Goal: Task Accomplishment & Management: Use online tool/utility

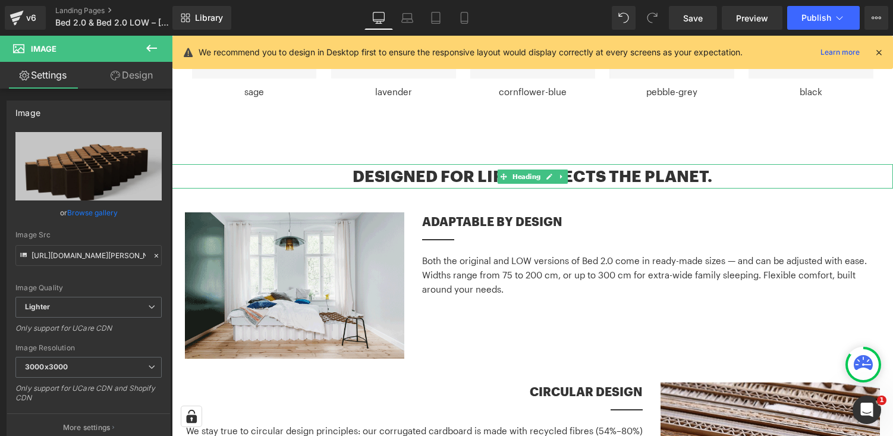
click at [613, 164] on h2 "Designed for life. Respects the planet." at bounding box center [533, 176] width 722 height 24
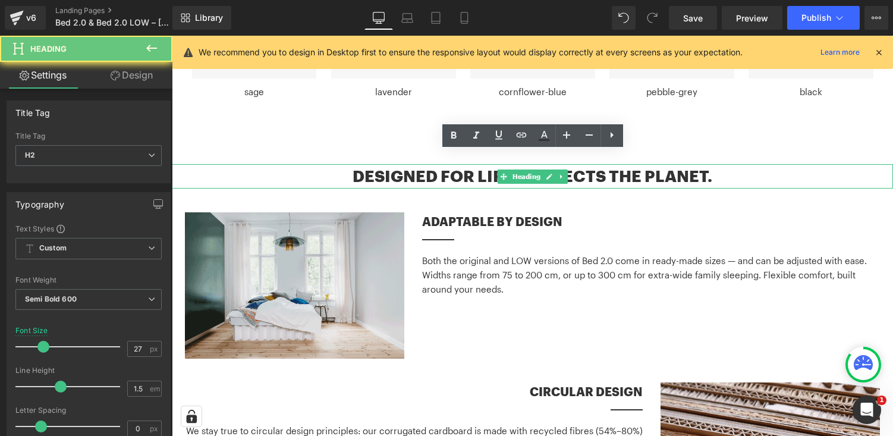
click at [613, 164] on h2 "Designed for life. Respects the planet." at bounding box center [533, 176] width 722 height 24
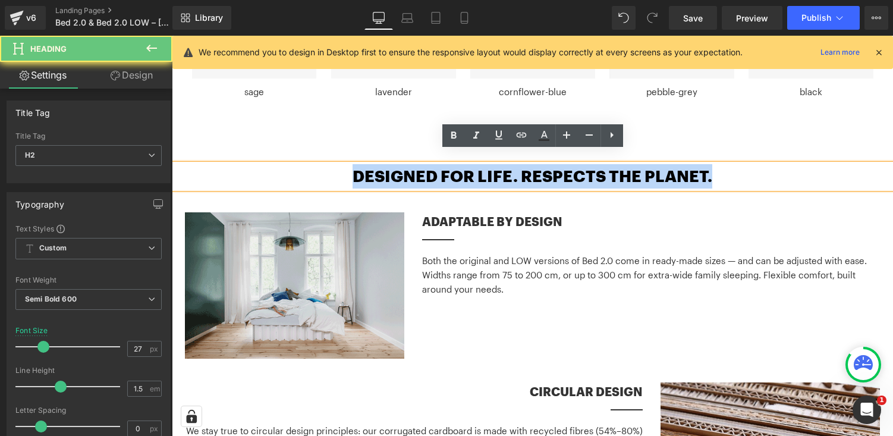
click at [613, 164] on h2 "Designed for life. Respects the planet." at bounding box center [533, 176] width 722 height 24
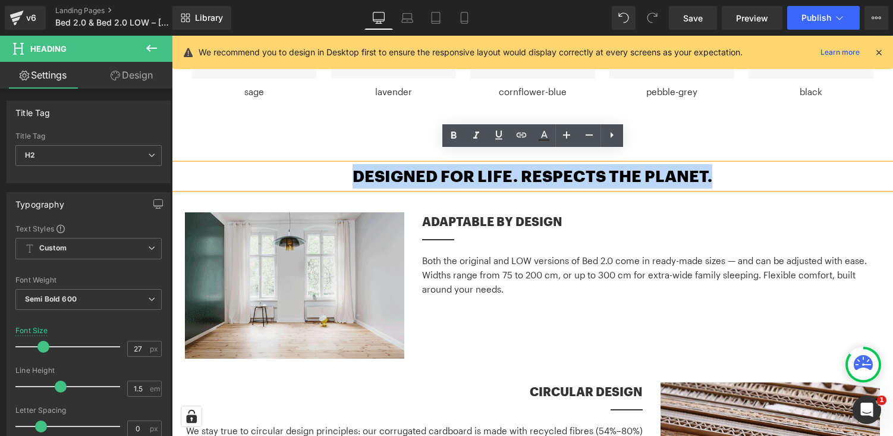
copy h2 "Designed for life. Respects the planet."
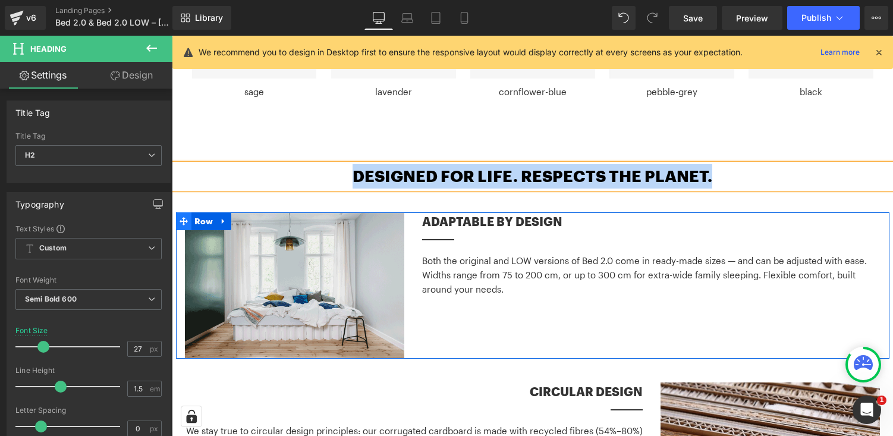
click at [183, 217] on icon at bounding box center [184, 221] width 8 height 8
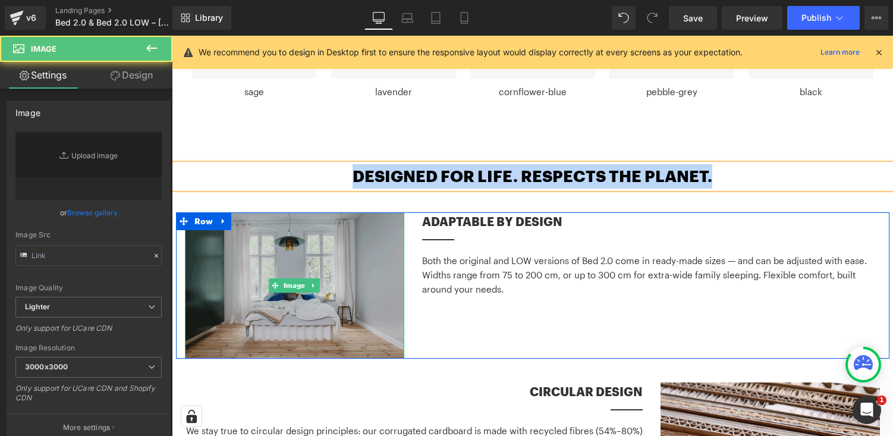
click at [384, 230] on img at bounding box center [295, 285] width 220 height 147
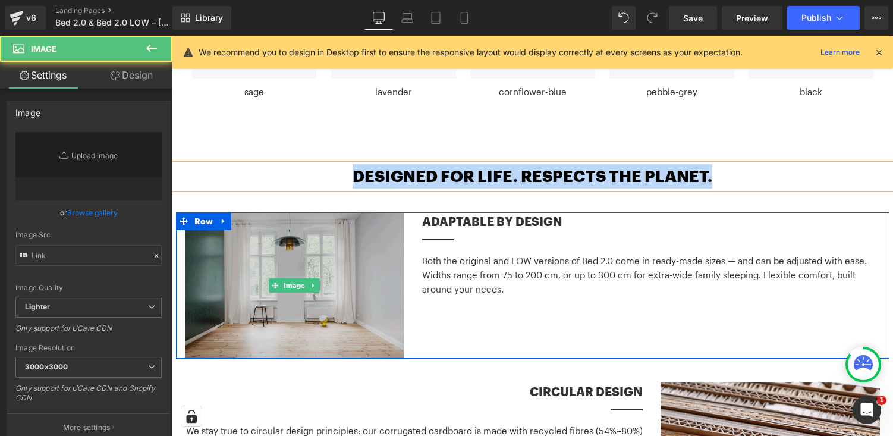
type input "[URL][DOMAIN_NAME]"
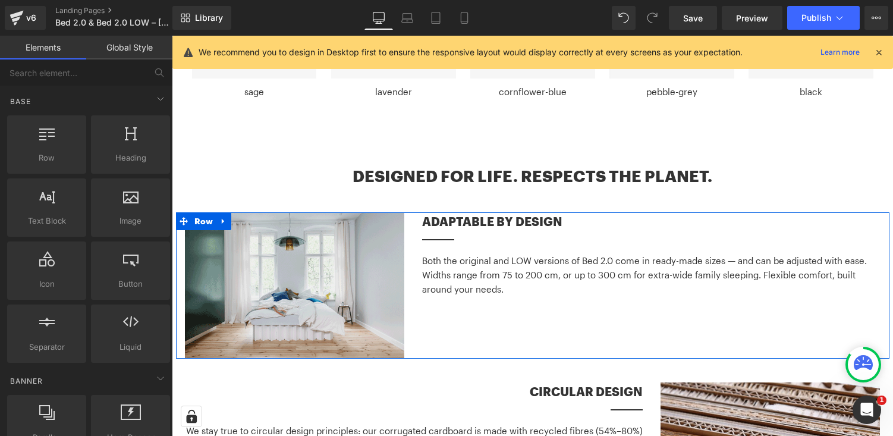
click at [497, 331] on div "Image Adaptable by design Heading Separator Both the original and LOW versions …" at bounding box center [533, 285] width 714 height 147
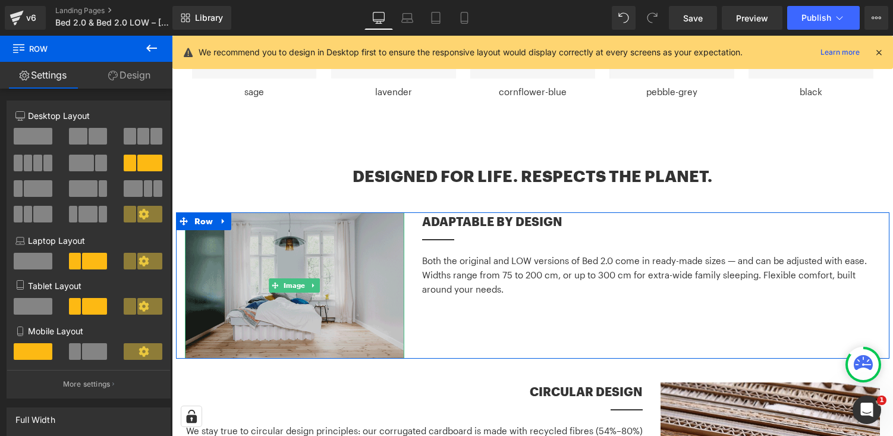
click at [317, 230] on img at bounding box center [295, 285] width 220 height 147
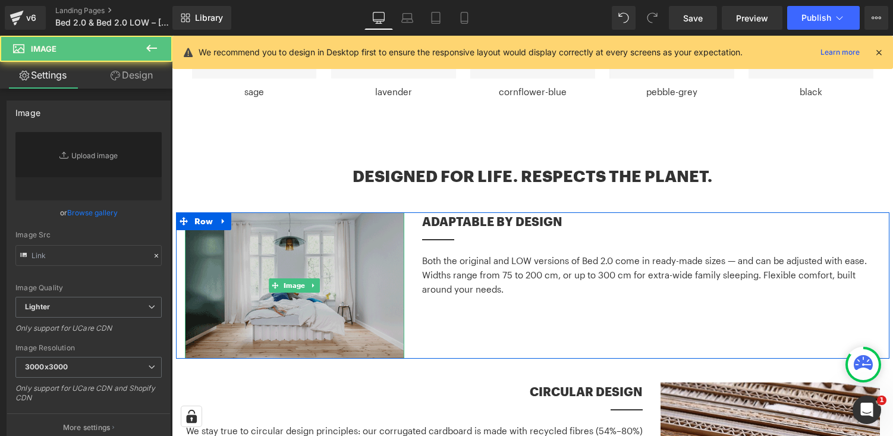
type input "[URL][DOMAIN_NAME]"
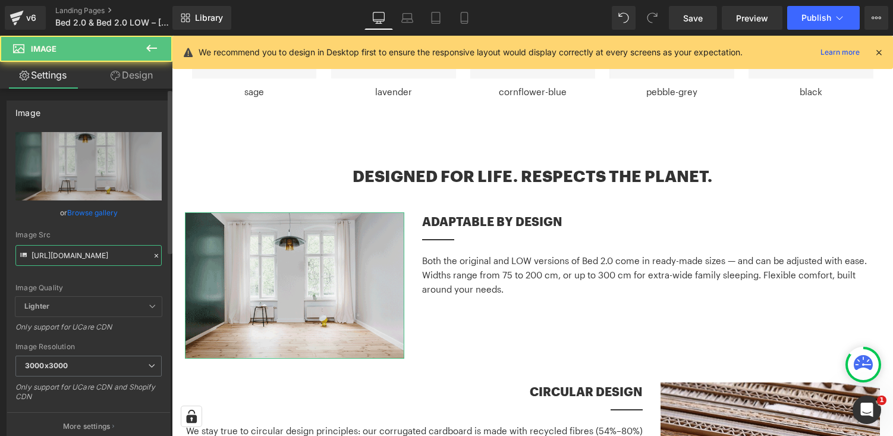
click at [93, 250] on input "[URL][DOMAIN_NAME]" at bounding box center [88, 255] width 146 height 21
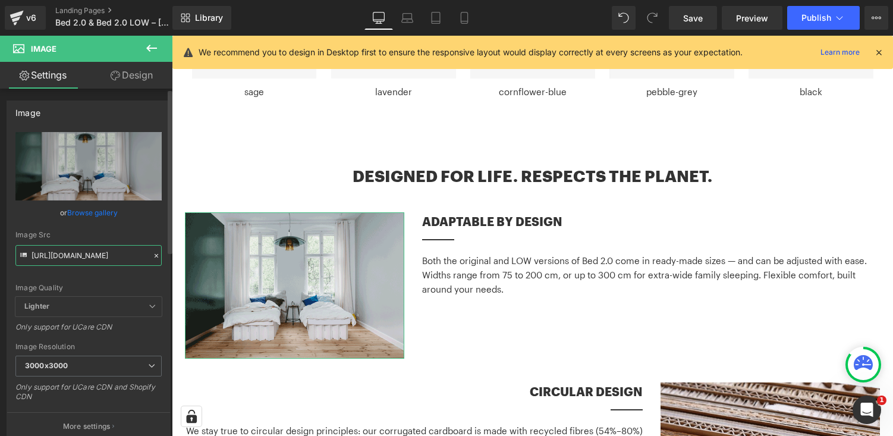
click at [93, 250] on input "[URL][DOMAIN_NAME]" at bounding box center [88, 255] width 146 height 21
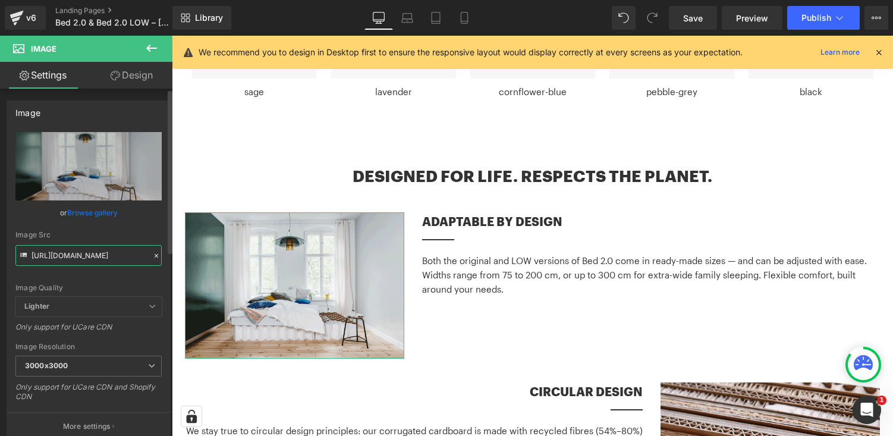
click at [93, 250] on input "[URL][DOMAIN_NAME]" at bounding box center [88, 255] width 146 height 21
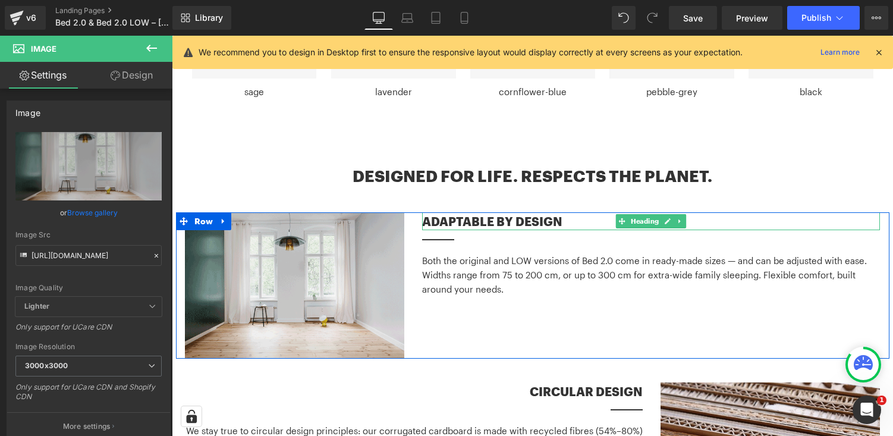
click at [514, 212] on h4 "Adaptable by design" at bounding box center [651, 221] width 458 height 18
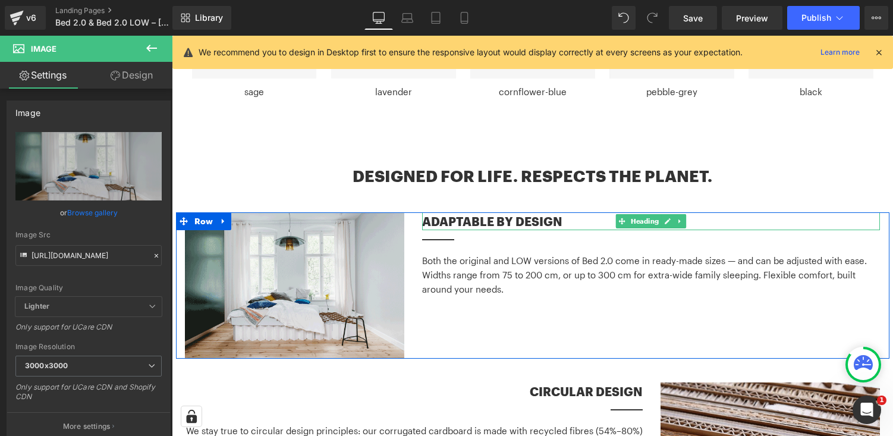
click at [514, 212] on h4 "Adaptable by design" at bounding box center [651, 221] width 458 height 18
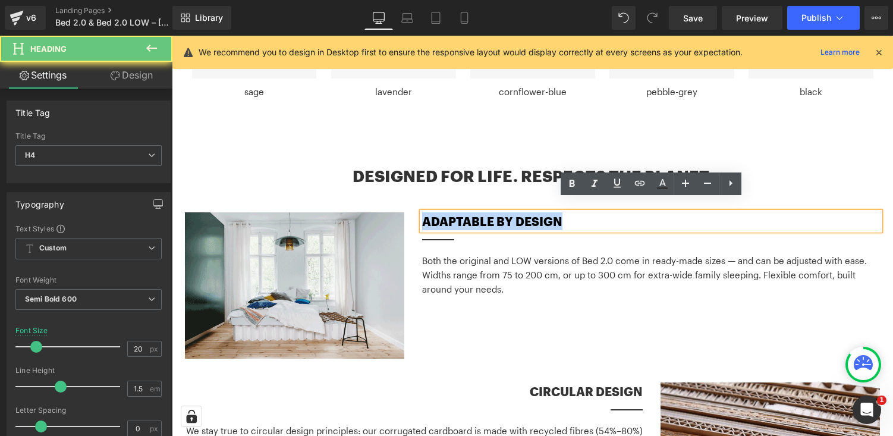
click at [514, 212] on h4 "Adaptable by design" at bounding box center [651, 221] width 458 height 18
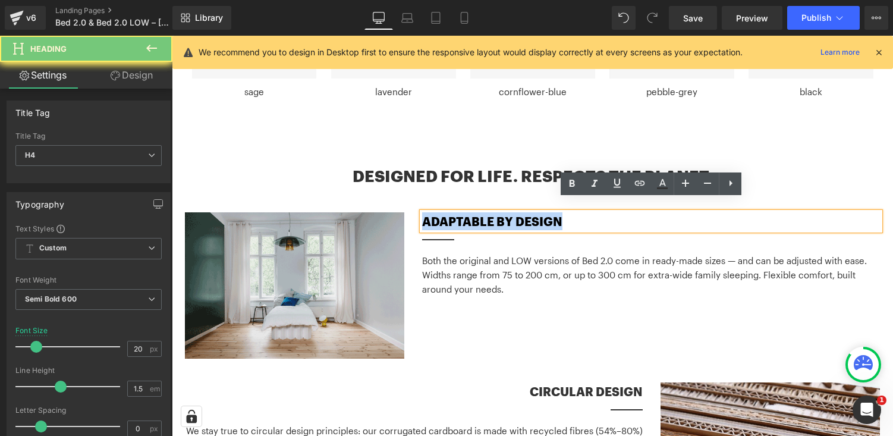
copy h4 "Adaptable by design"
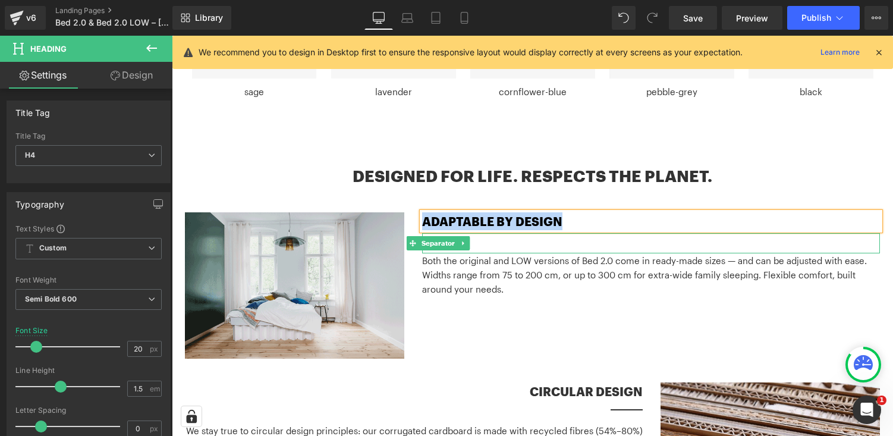
click at [499, 233] on div at bounding box center [651, 243] width 458 height 20
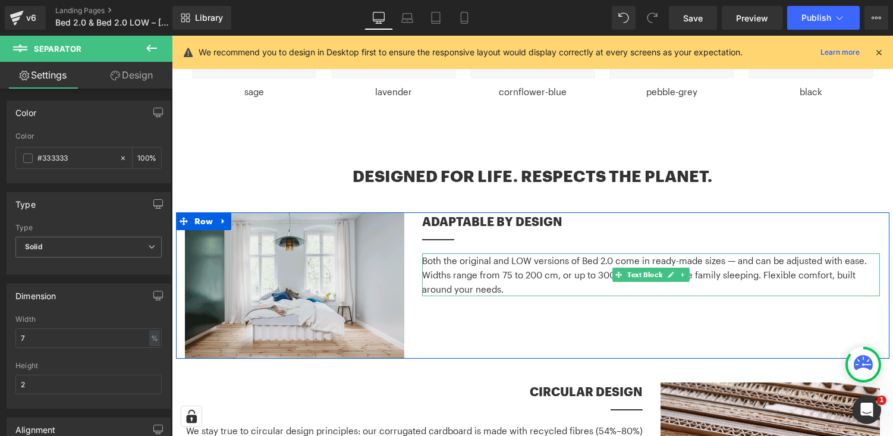
click at [494, 260] on p "Both the original and LOW versions of Bed 2.0 come in ready-made sizes — and ca…" at bounding box center [651, 274] width 458 height 43
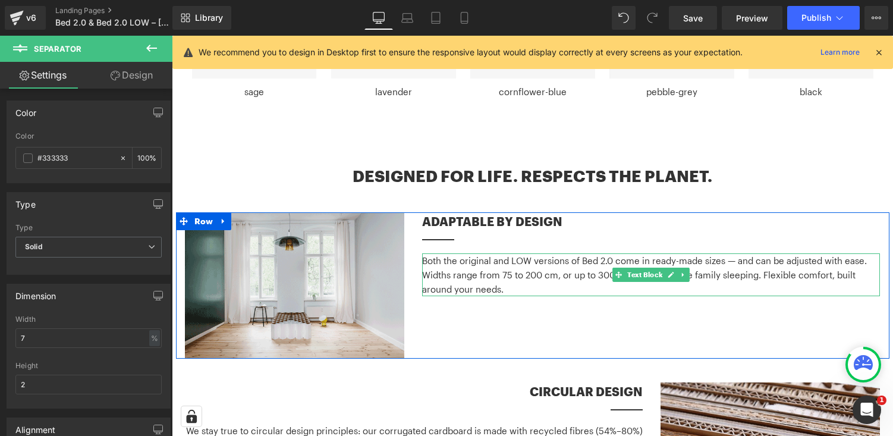
click at [494, 260] on p "Both the original and LOW versions of Bed 2.0 come in ready-made sizes — and ca…" at bounding box center [651, 274] width 458 height 43
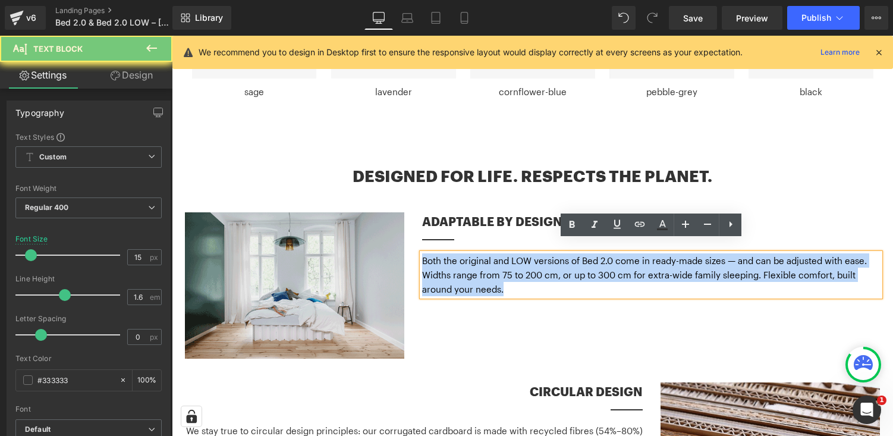
click at [494, 260] on p "Both the original and LOW versions of Bed 2.0 come in ready-made sizes — and ca…" at bounding box center [651, 274] width 458 height 43
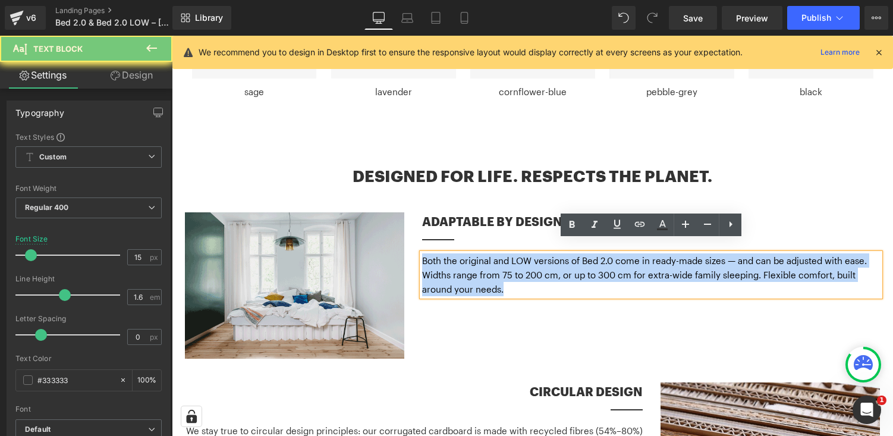
click at [494, 260] on p "Both the original and LOW versions of Bed 2.0 come in ready-made sizes — and ca…" at bounding box center [651, 274] width 458 height 43
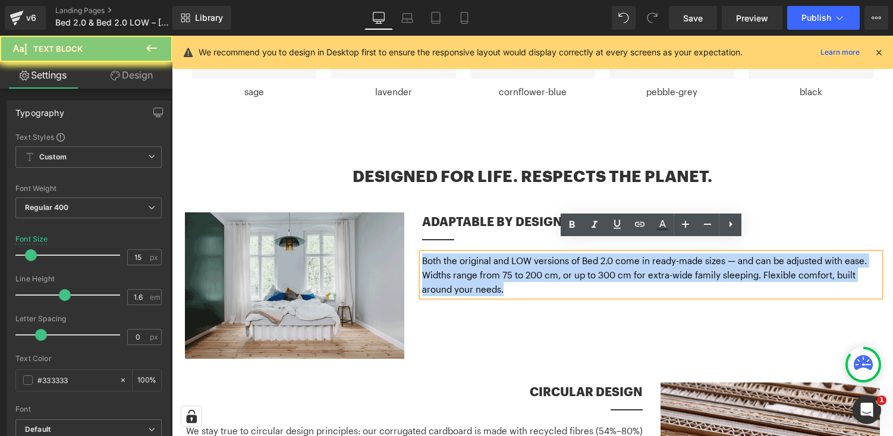
copy p "Both the original and LOW versions of Bed 2.0 come in ready-made sizes — and ca…"
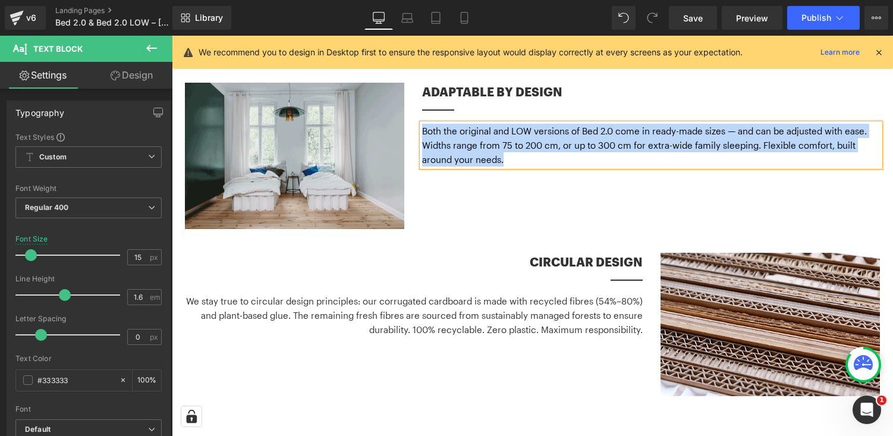
scroll to position [2652, 0]
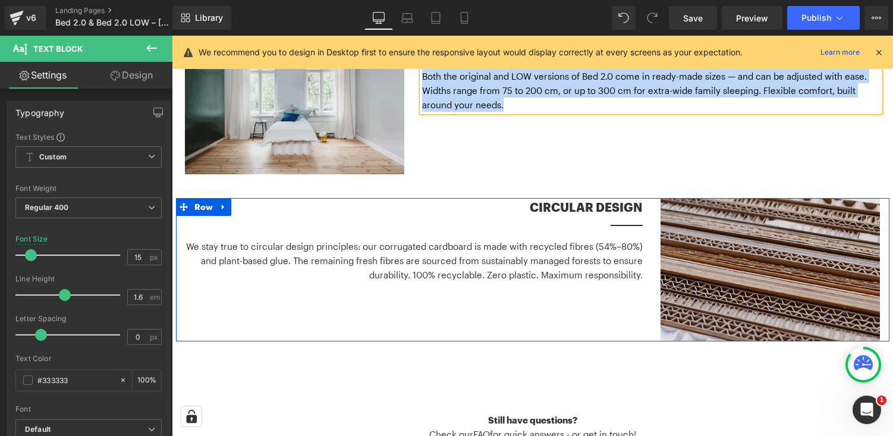
click at [703, 212] on img at bounding box center [771, 269] width 220 height 143
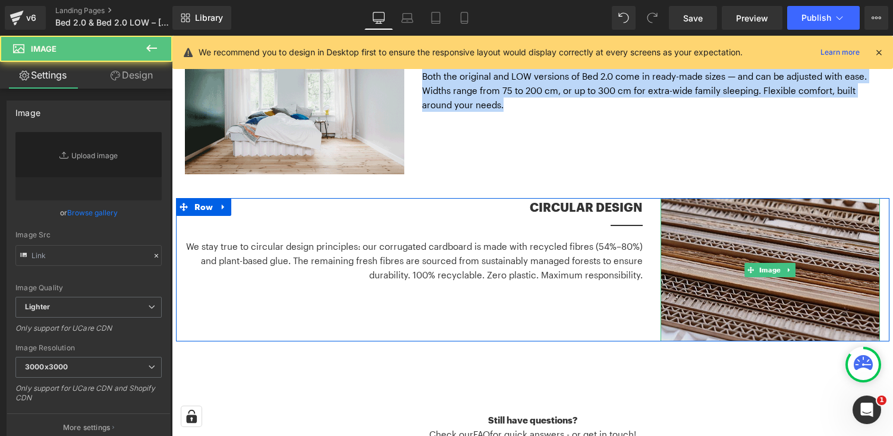
type input "[URL][DOMAIN_NAME]"
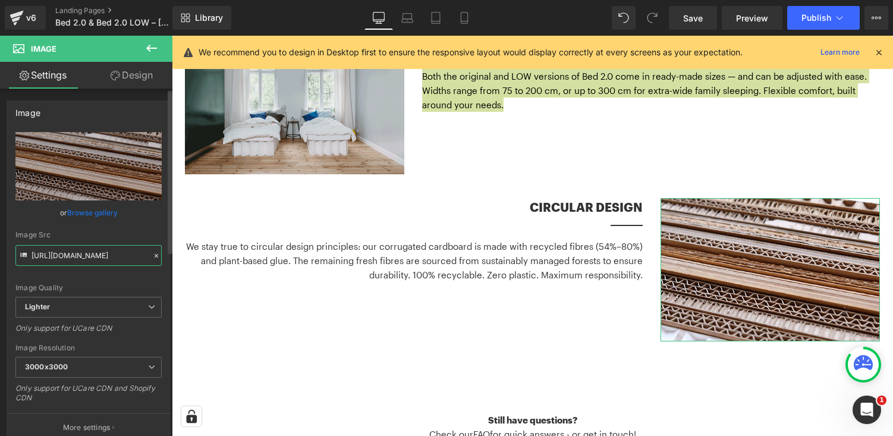
click at [107, 256] on input "[URL][DOMAIN_NAME]" at bounding box center [88, 255] width 146 height 21
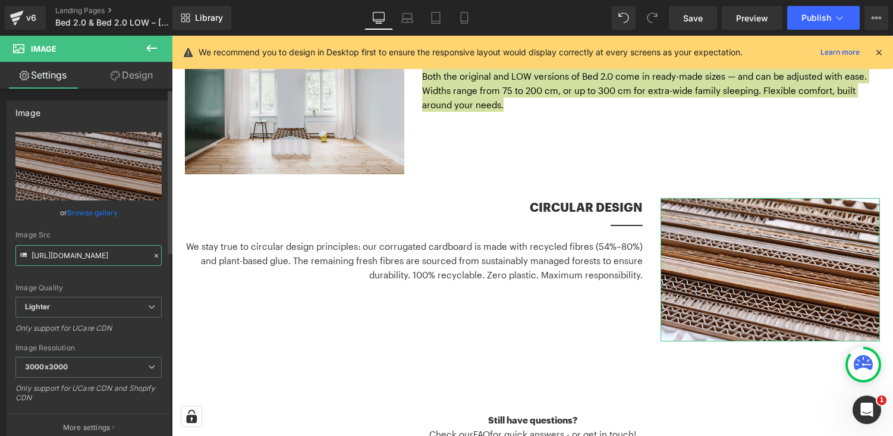
click at [107, 256] on input "[URL][DOMAIN_NAME]" at bounding box center [88, 255] width 146 height 21
click at [108, 258] on input "[URL][DOMAIN_NAME]" at bounding box center [88, 255] width 146 height 21
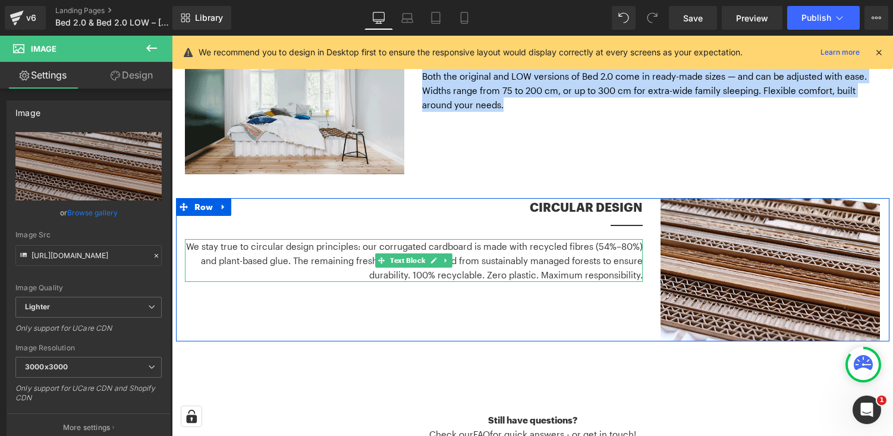
click at [325, 239] on p "We stay true to circular design principles: our corrugated cardboard is made wi…" at bounding box center [414, 260] width 458 height 43
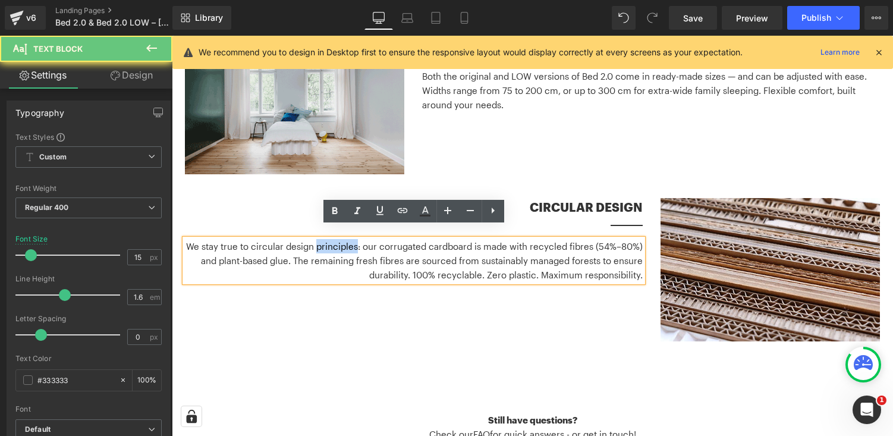
click at [325, 239] on p "We stay true to circular design principles: our corrugated cardboard is made wi…" at bounding box center [414, 260] width 458 height 43
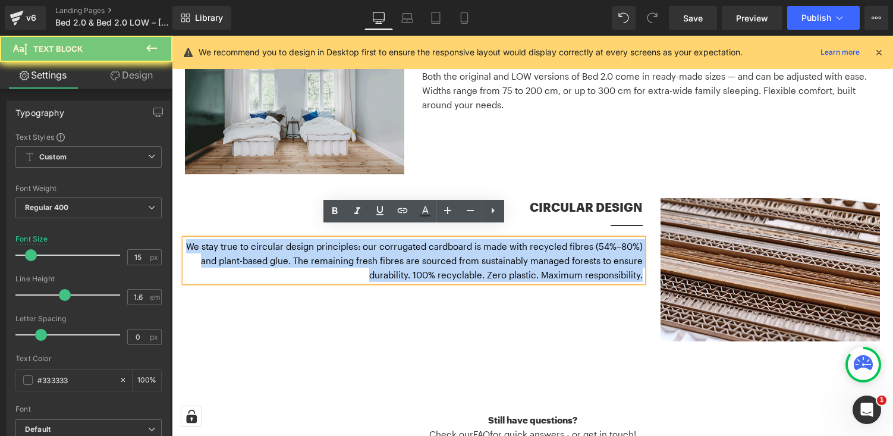
click at [325, 239] on p "We stay true to circular design principles: our corrugated cardboard is made wi…" at bounding box center [414, 260] width 458 height 43
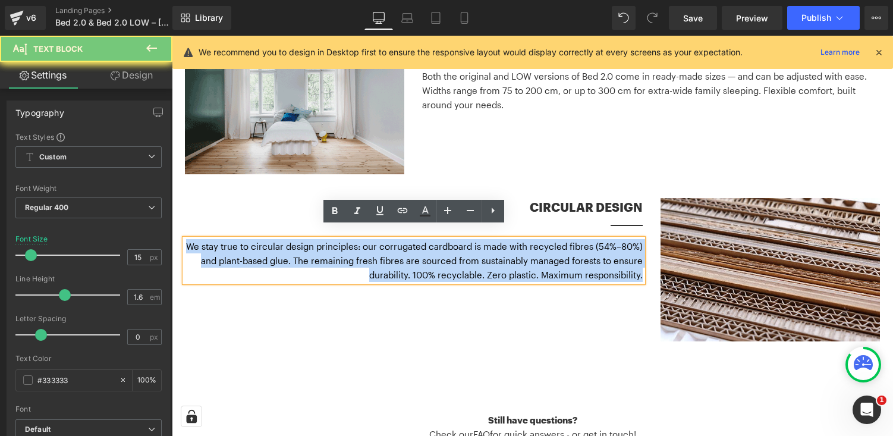
copy p "We stay true to circular design principles: our corrugated cardboard is made wi…"
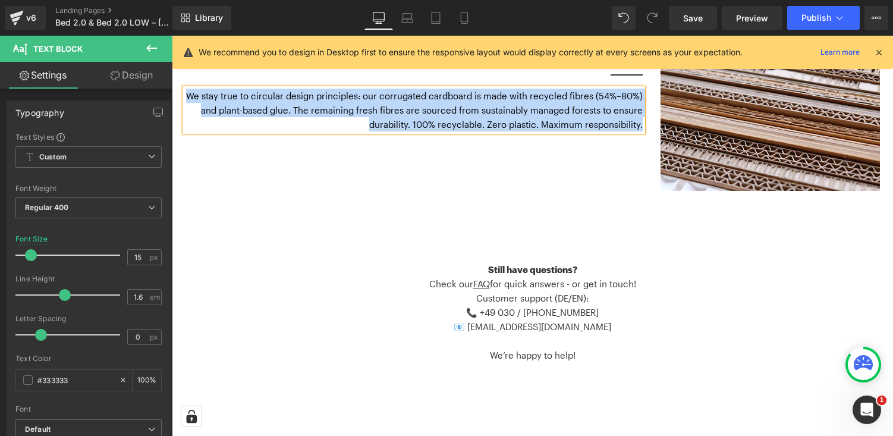
scroll to position [2867, 0]
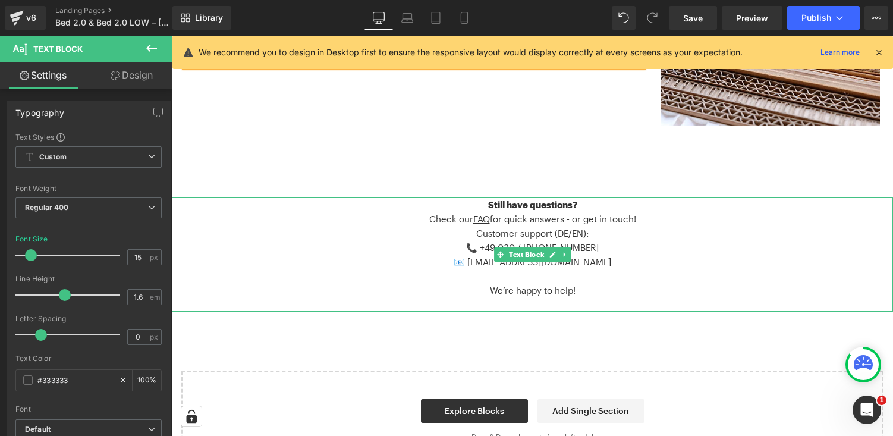
click at [476, 197] on p "Still have questions?" at bounding box center [533, 204] width 722 height 14
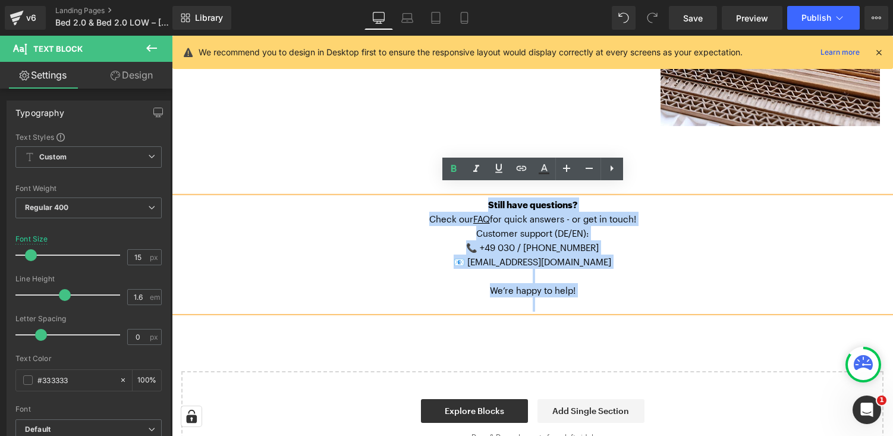
drag, startPoint x: 487, startPoint y: 193, endPoint x: 642, endPoint y: 305, distance: 191.8
copy div "Still have questions? Check our FAQ for quick answers - or get in touch! Custom…"
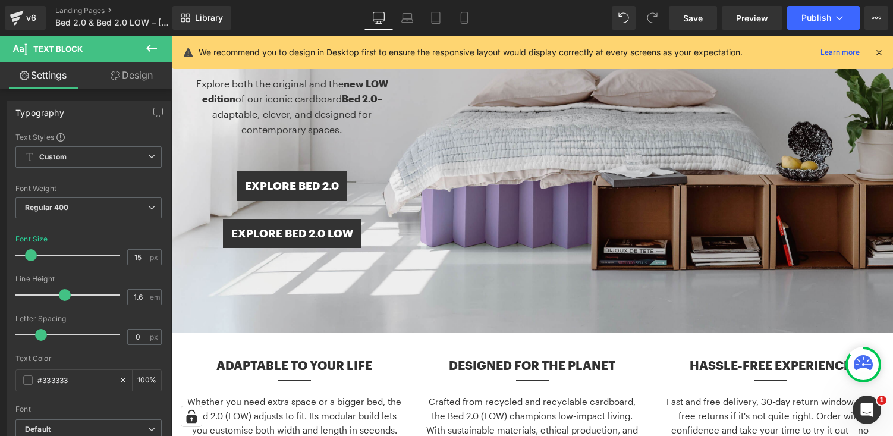
scroll to position [355, 0]
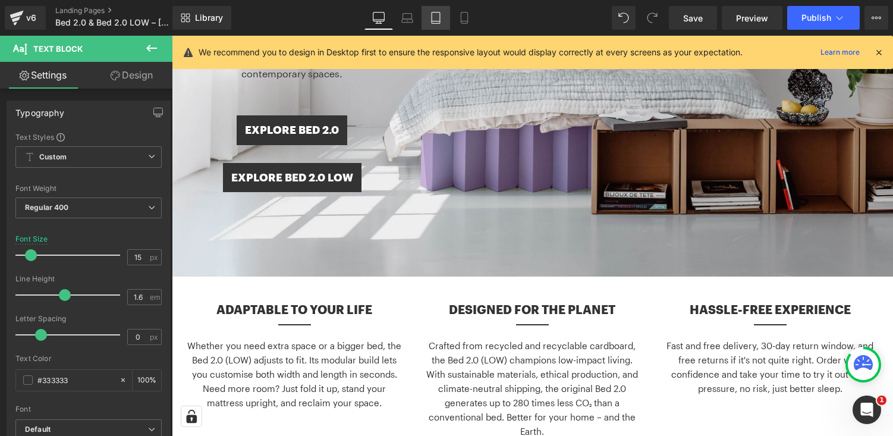
click at [442, 23] on icon at bounding box center [436, 18] width 12 height 12
type input "14"
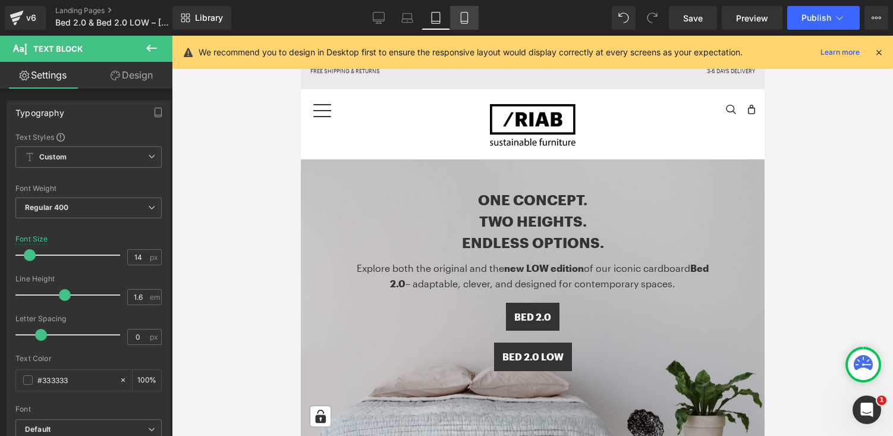
click at [473, 21] on link "Mobile" at bounding box center [464, 18] width 29 height 24
type input "100"
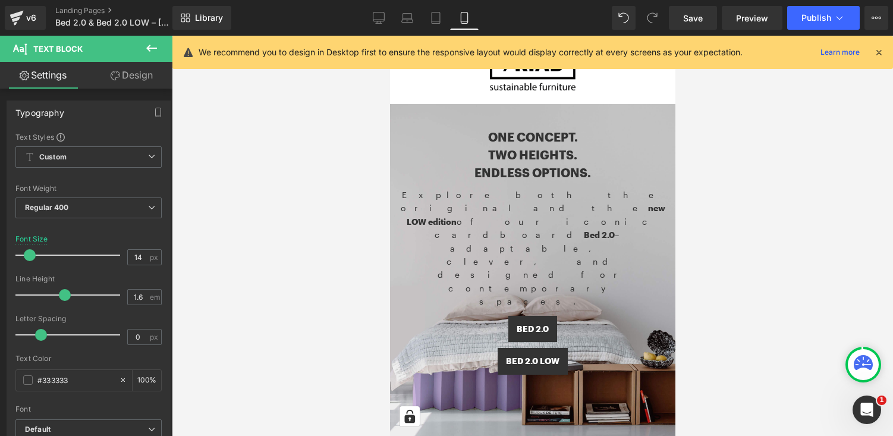
scroll to position [58, 0]
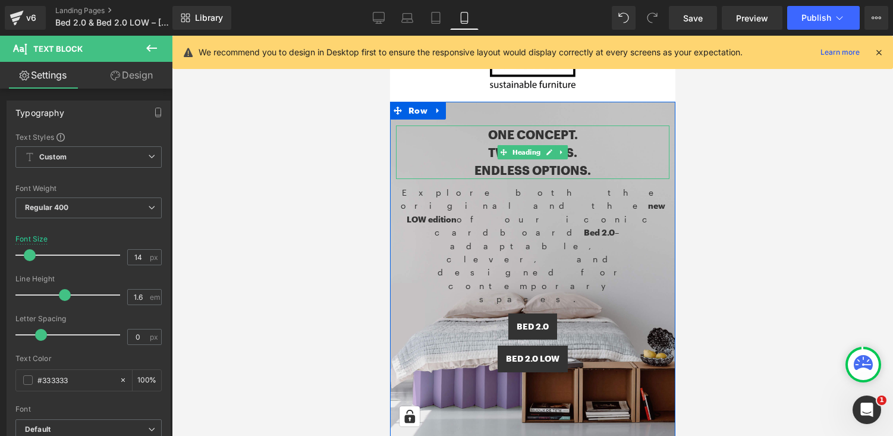
click at [550, 136] on h1 "One concept." at bounding box center [533, 135] width 274 height 18
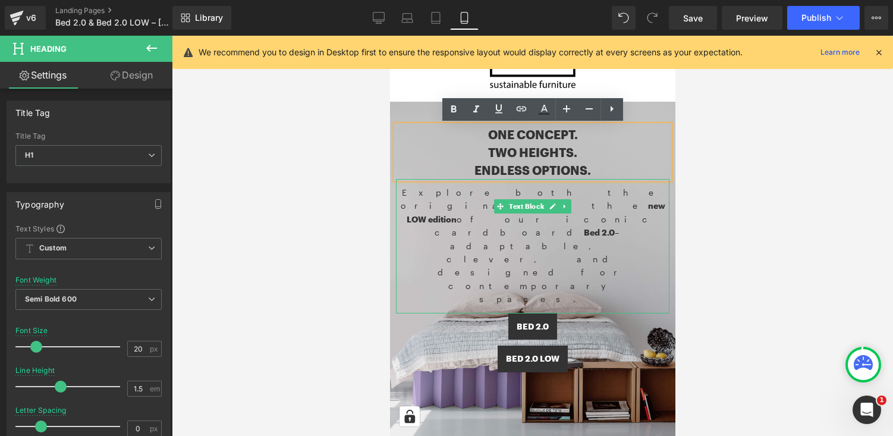
click at [484, 197] on p "Explore both the original and the new LOW edition of our iconic cardboard Bed 2…" at bounding box center [533, 246] width 274 height 120
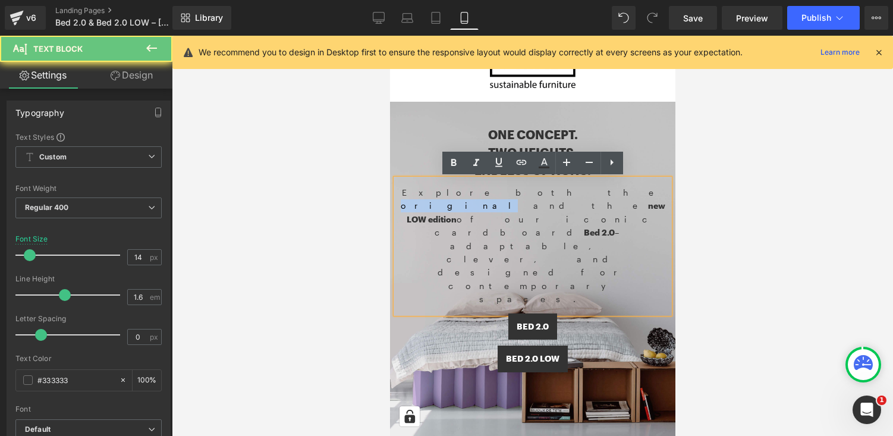
click at [484, 197] on p "Explore both the original and the new LOW edition of our iconic cardboard Bed 2…" at bounding box center [533, 246] width 274 height 120
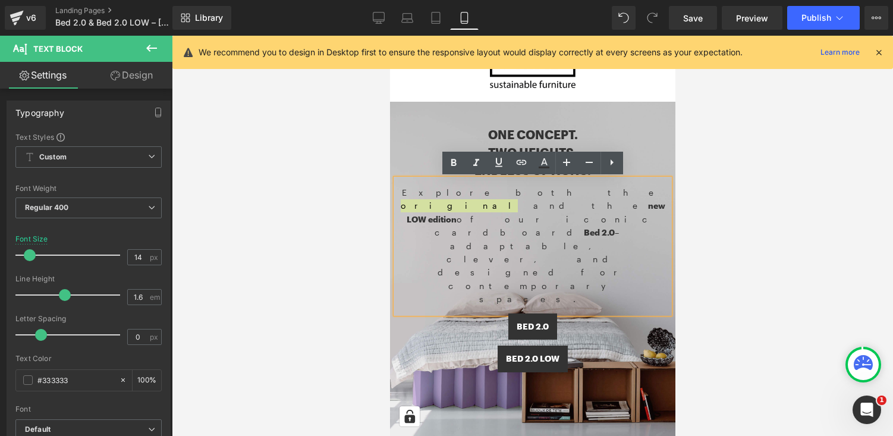
click at [334, 153] on div at bounding box center [533, 236] width 722 height 400
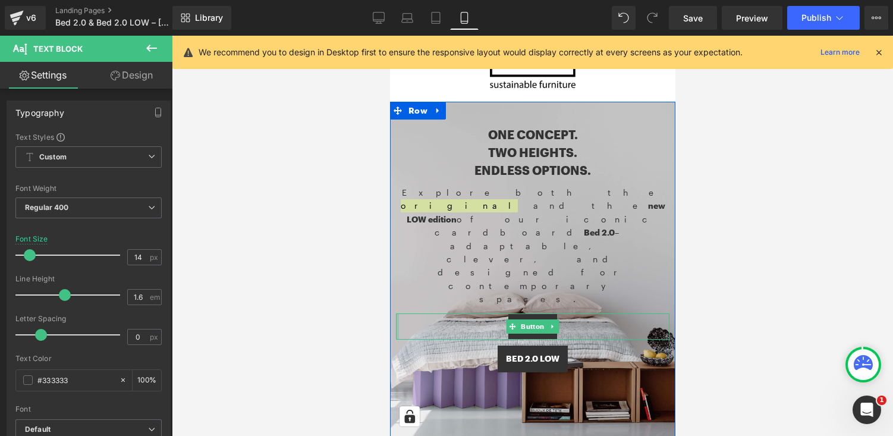
click at [396, 313] on div at bounding box center [397, 326] width 3 height 27
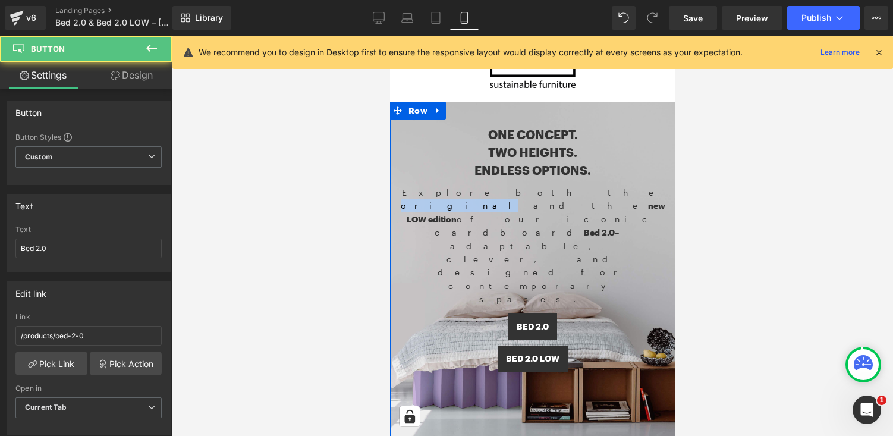
click at [399, 262] on div "One concept. Two heights. Endless options. Heading Explore both the original an…" at bounding box center [533, 243] width 274 height 259
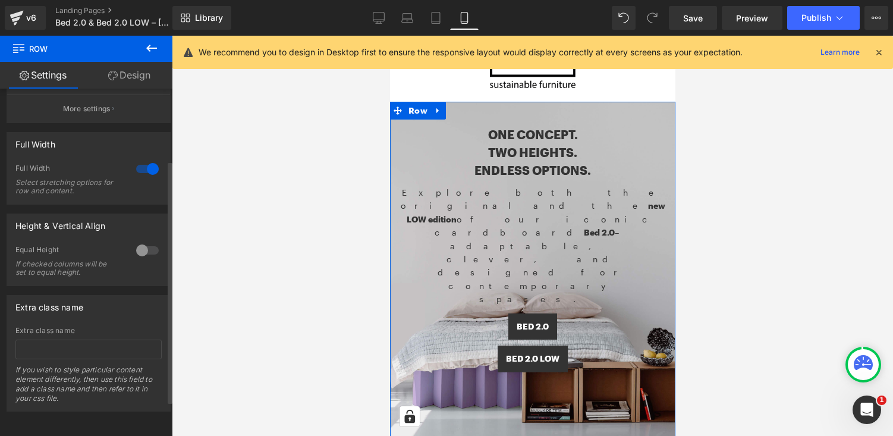
scroll to position [0, 0]
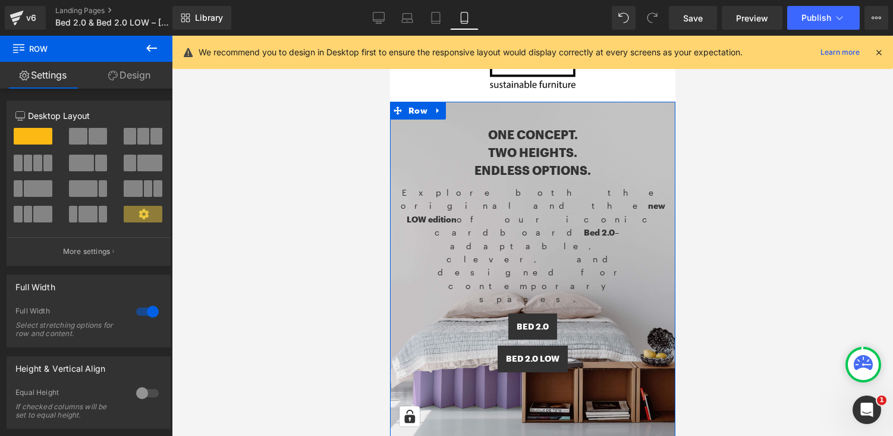
click at [140, 79] on link "Design" at bounding box center [129, 75] width 86 height 27
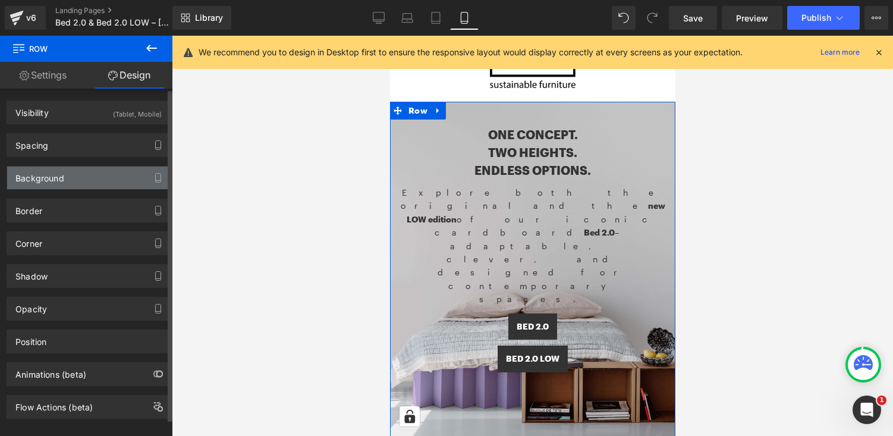
click at [64, 169] on div "Background" at bounding box center [88, 178] width 163 height 23
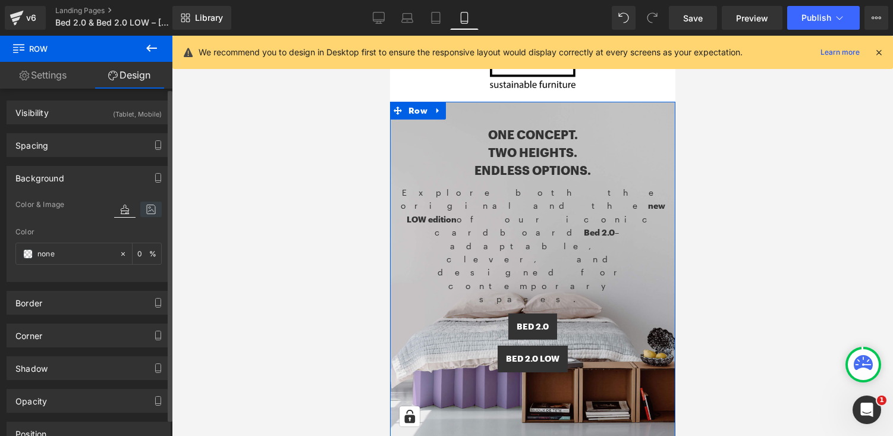
click at [146, 212] on icon at bounding box center [150, 209] width 21 height 15
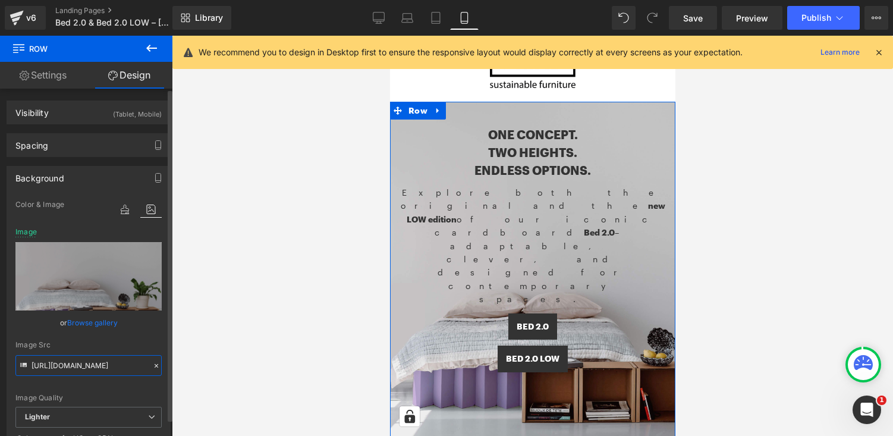
click at [104, 365] on input "[URL][DOMAIN_NAME]" at bounding box center [88, 365] width 146 height 21
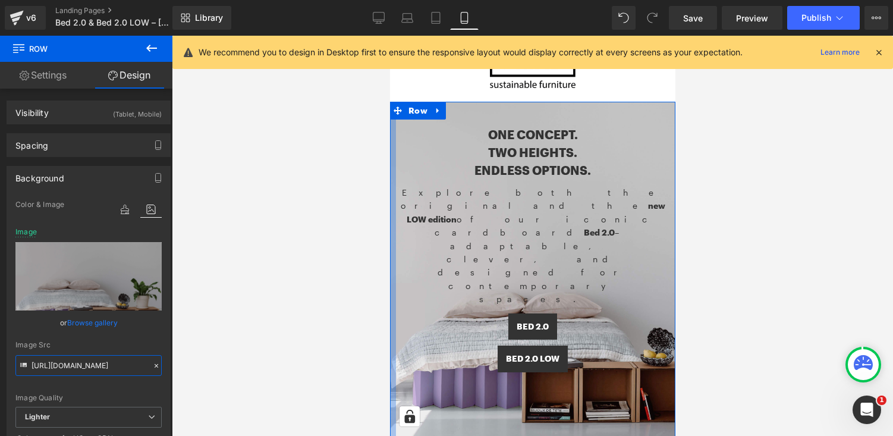
click at [393, 239] on div at bounding box center [393, 285] width 6 height 366
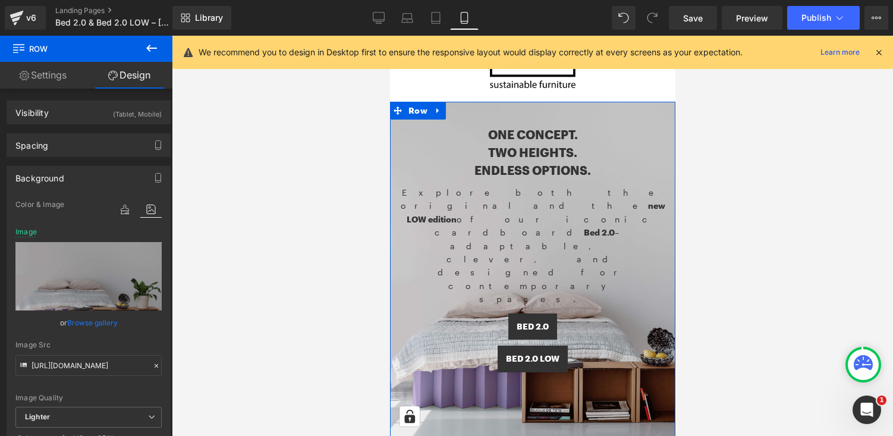
click at [131, 76] on link "Design" at bounding box center [129, 75] width 86 height 27
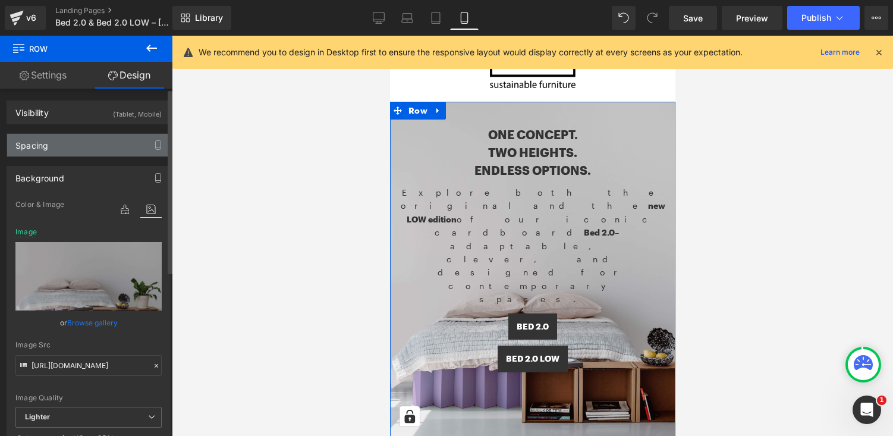
click at [74, 152] on div "Spacing" at bounding box center [88, 145] width 163 height 23
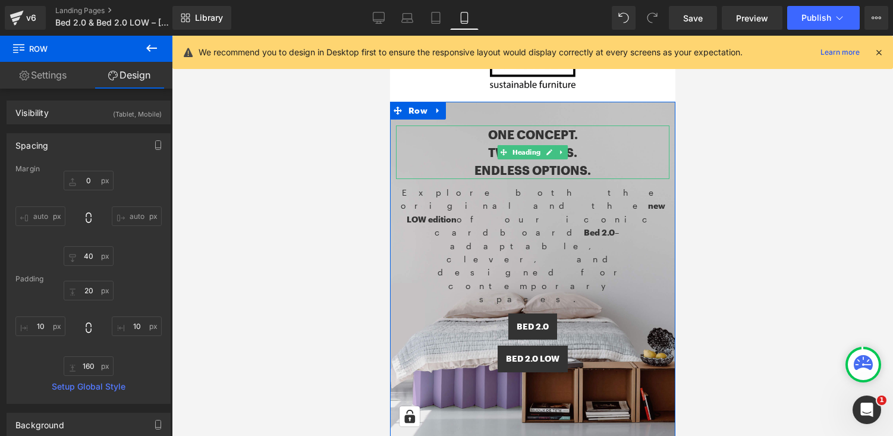
click at [516, 139] on h1 "One concept." at bounding box center [533, 135] width 274 height 18
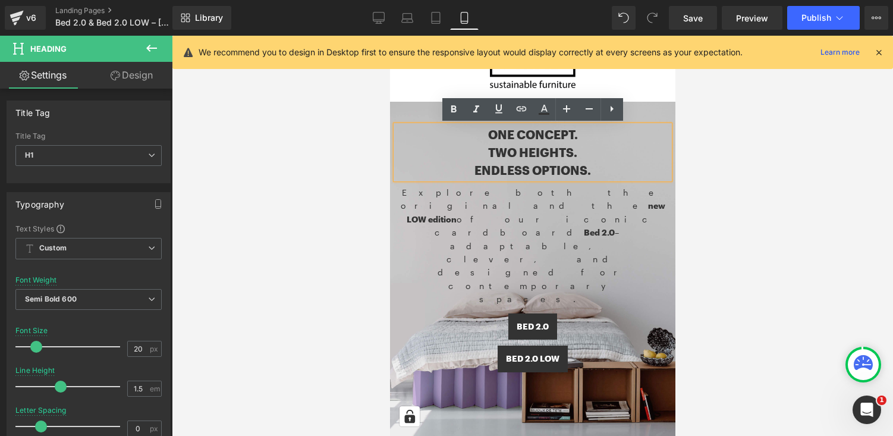
click at [764, 155] on div at bounding box center [533, 236] width 722 height 400
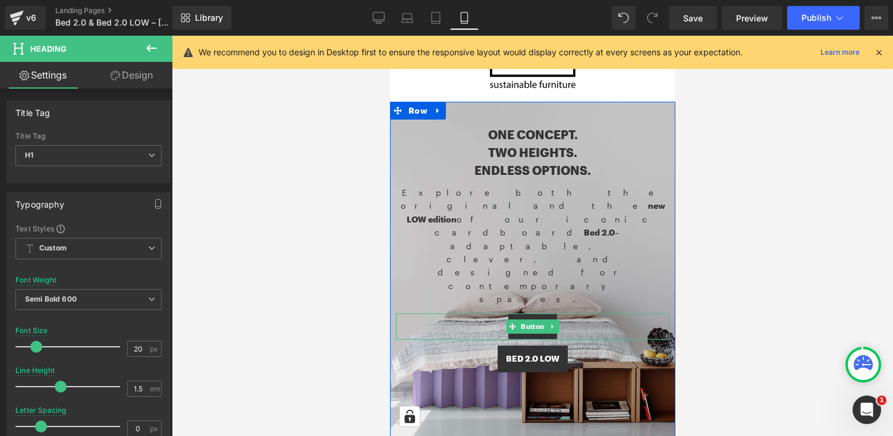
click at [570, 313] on div "Bed 2.0" at bounding box center [533, 326] width 274 height 27
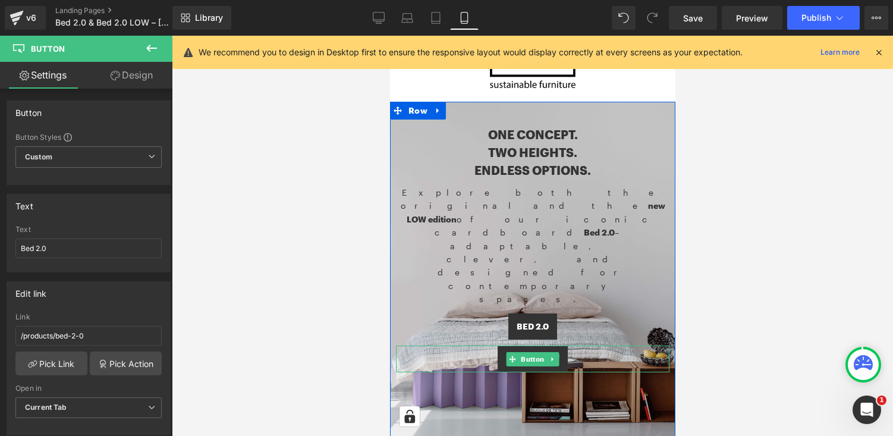
click at [597, 346] on div "Bed 2.0 LOW" at bounding box center [533, 359] width 274 height 27
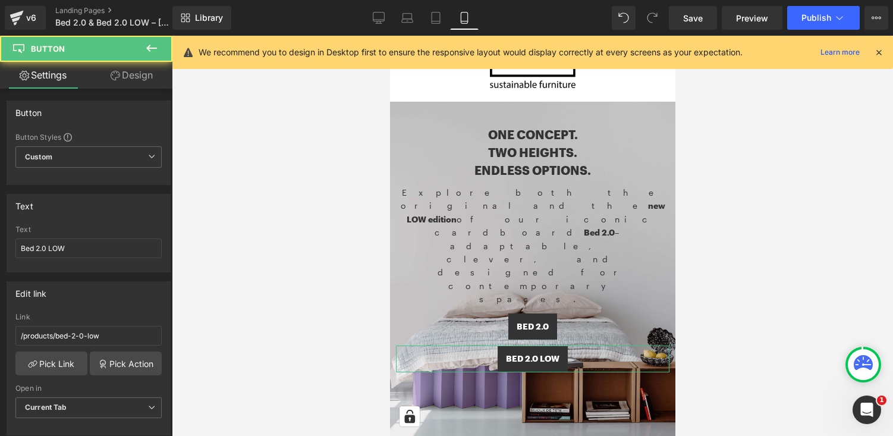
click at [130, 68] on link "Design" at bounding box center [132, 75] width 86 height 27
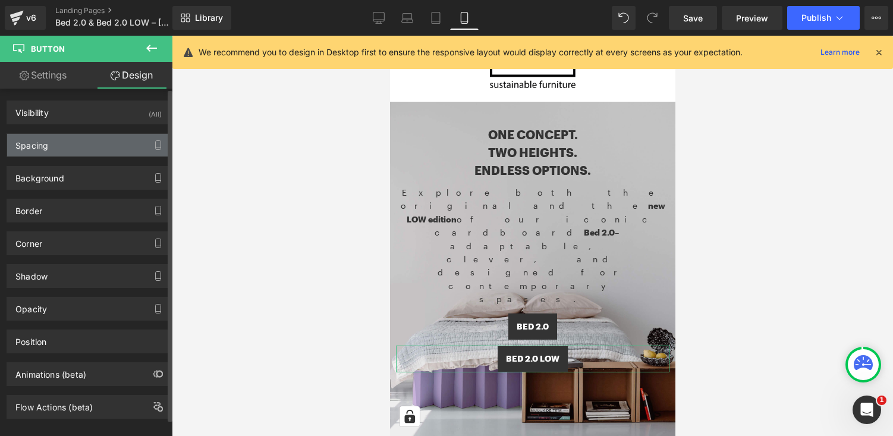
click at [115, 142] on div "Spacing" at bounding box center [88, 145] width 163 height 23
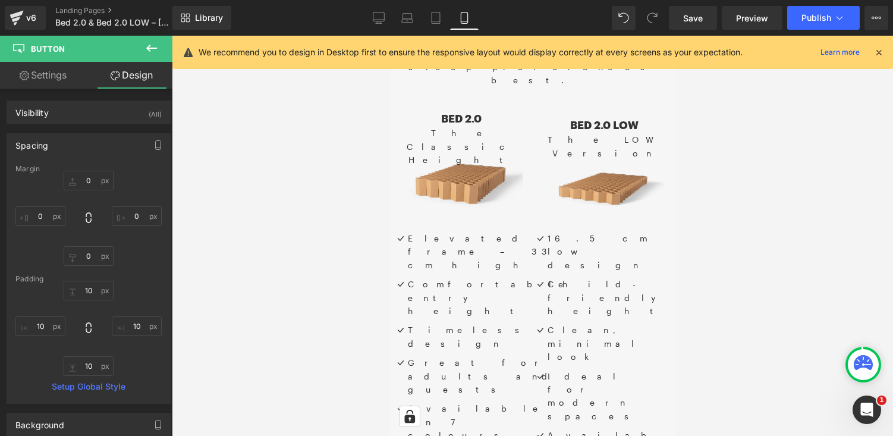
scroll to position [2420, 0]
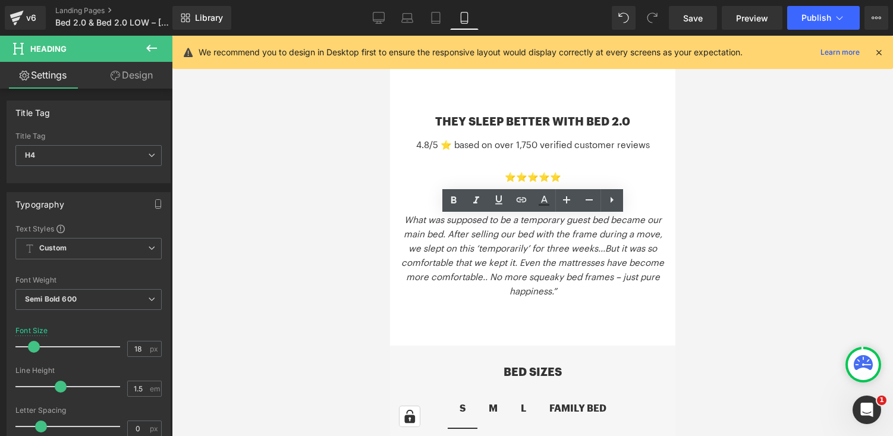
scroll to position [2934, 0]
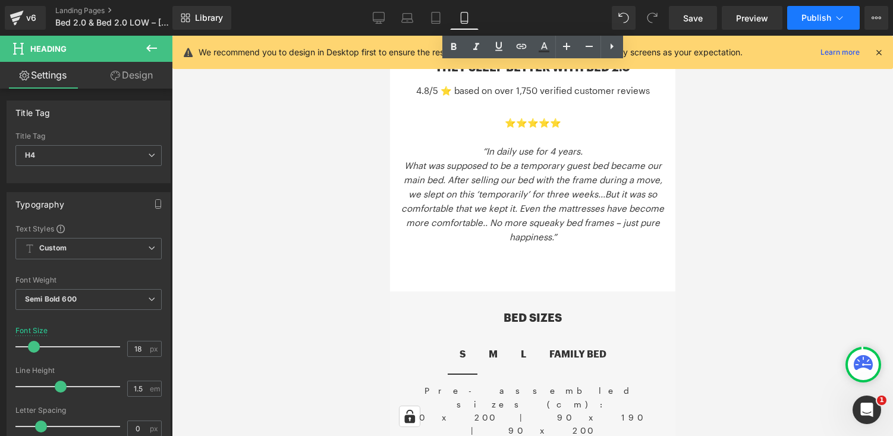
click at [837, 17] on icon at bounding box center [840, 18] width 7 height 4
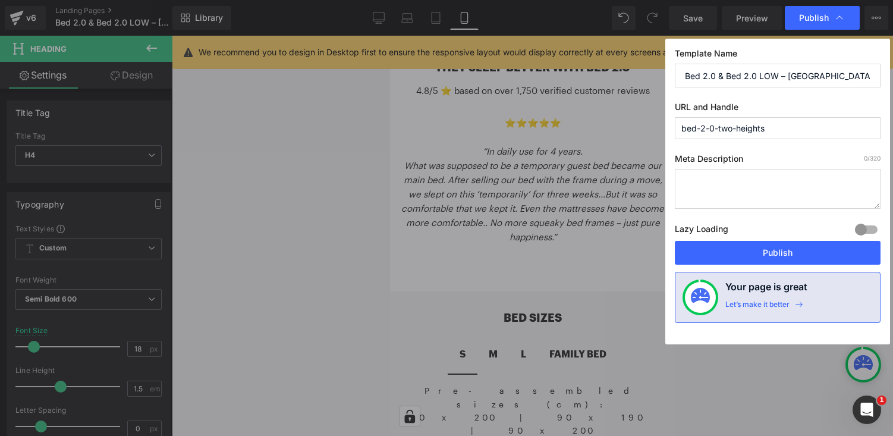
click at [777, 132] on input "bed-2-0-two-heights" at bounding box center [778, 128] width 206 height 22
click at [826, 71] on input "Bed 2.0 & Bed 2.0 LOW – [GEOGRAPHIC_DATA], One Smart Design" at bounding box center [778, 76] width 206 height 24
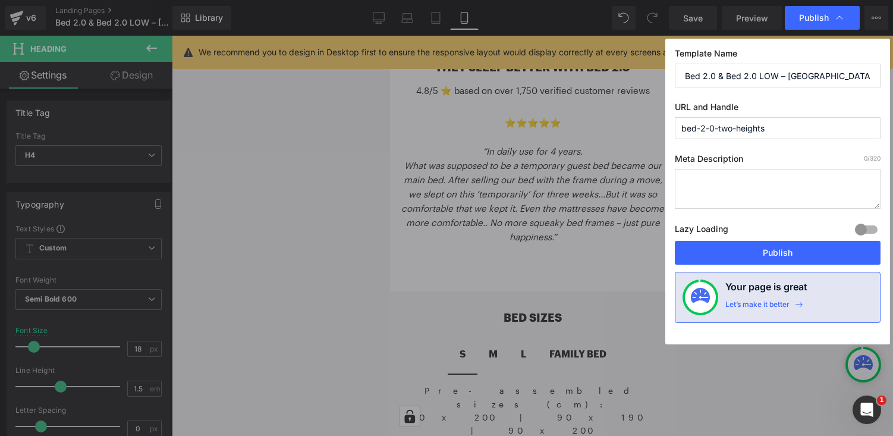
click at [826, 71] on input "Bed 2.0 & Bed 2.0 LOW – [GEOGRAPHIC_DATA], One Smart Design" at bounding box center [778, 76] width 206 height 24
